Goal: Transaction & Acquisition: Purchase product/service

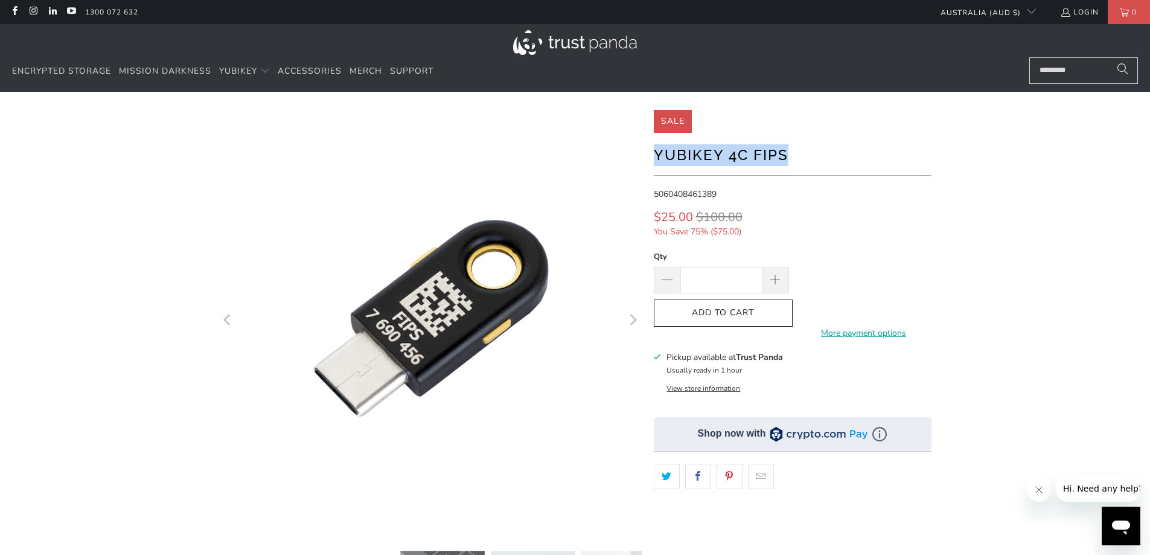
drag, startPoint x: 779, startPoint y: 154, endPoint x: 653, endPoint y: 150, distance: 126.3
click at [653, 150] on div at bounding box center [575, 414] width 725 height 609
copy h1 "YubiKey 4C FIPS"
click at [782, 281] on span at bounding box center [776, 280] width 27 height 27
type input "*"
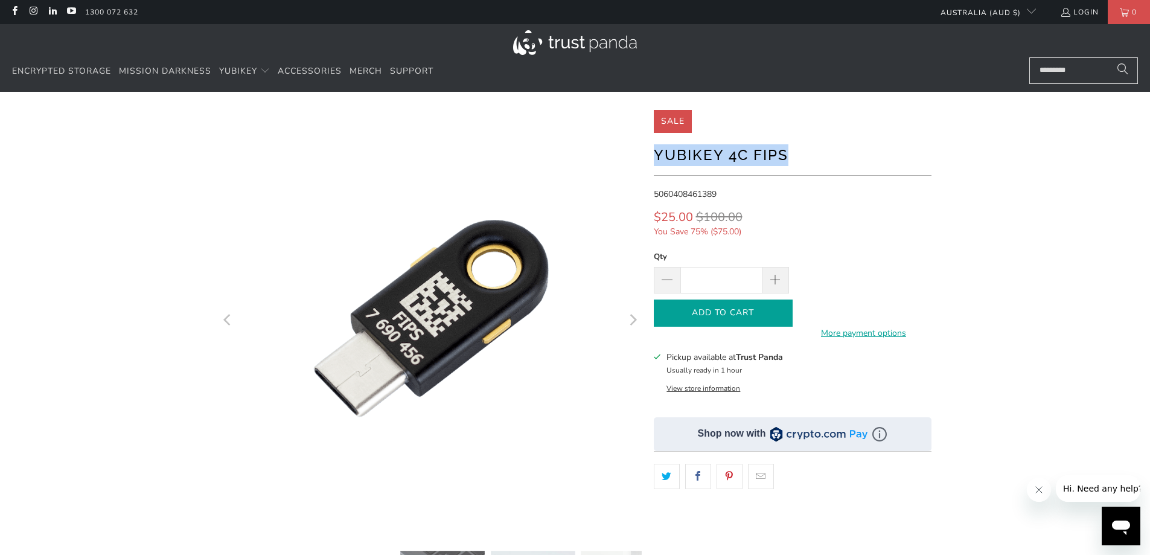
click at [726, 313] on icon "button" at bounding box center [723, 313] width 19 height 19
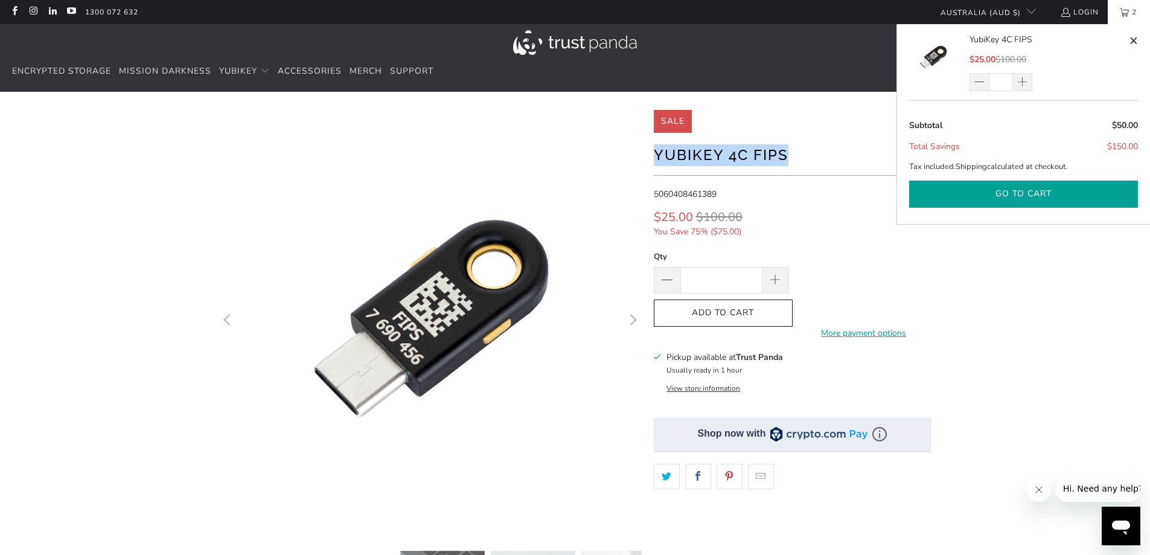
click at [1050, 186] on button "Go to cart" at bounding box center [1023, 194] width 229 height 27
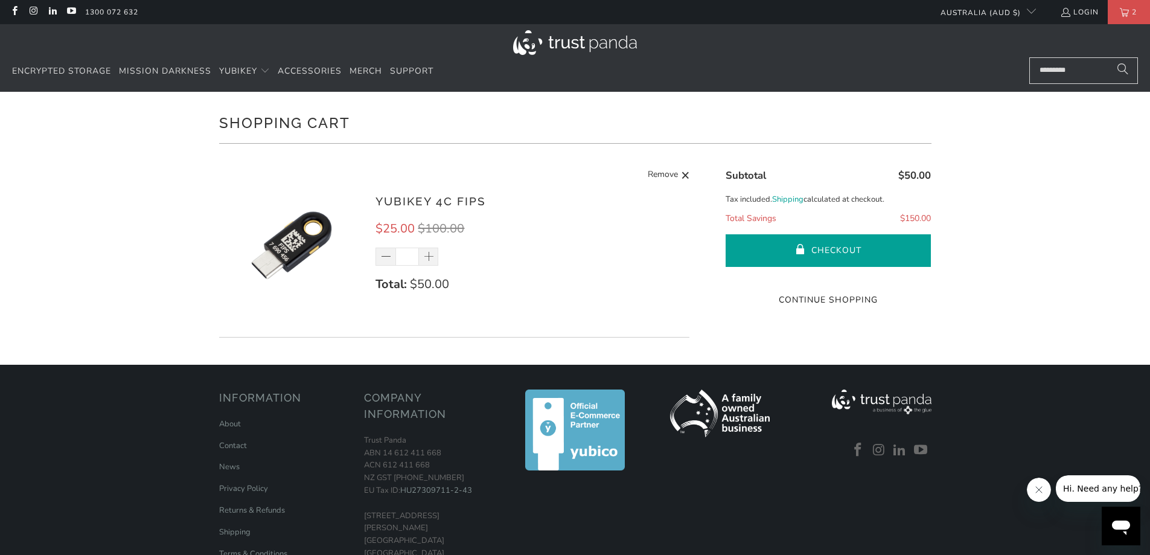
click at [829, 249] on button "Checkout" at bounding box center [828, 250] width 205 height 33
